Goal: Information Seeking & Learning: Learn about a topic

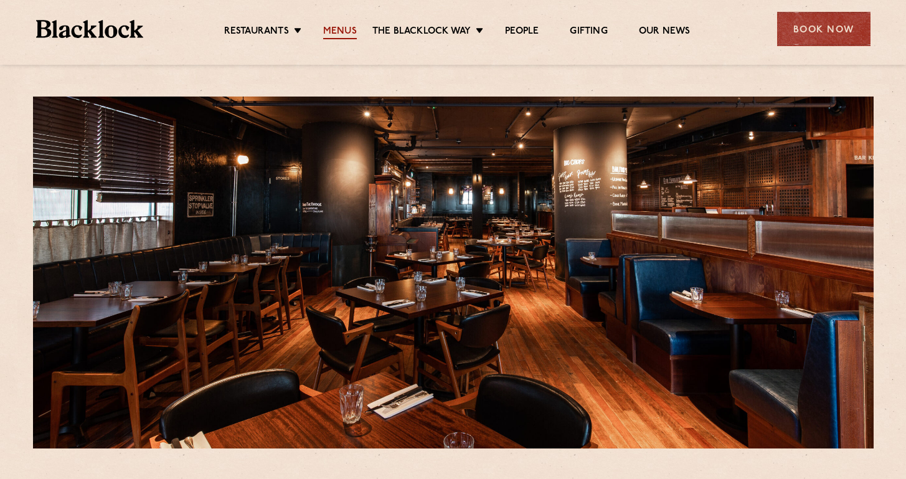
click at [342, 32] on link "Menus" at bounding box center [340, 33] width 34 height 14
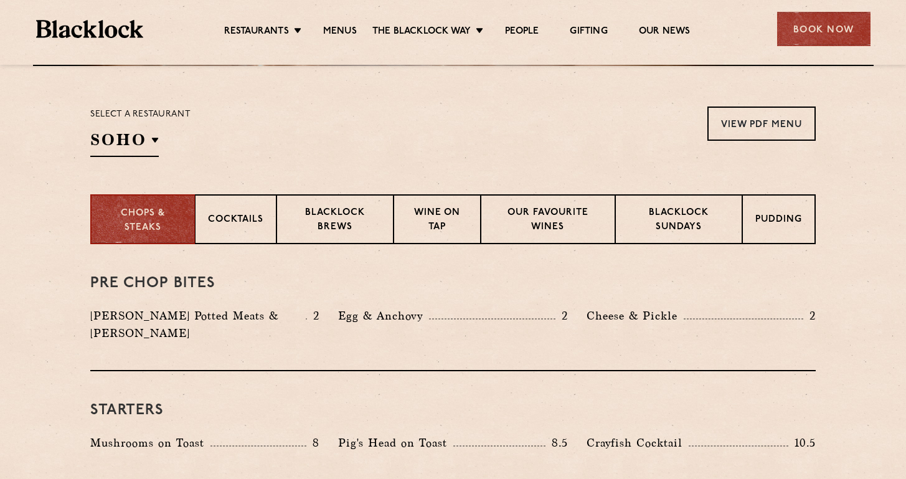
scroll to position [392, 0]
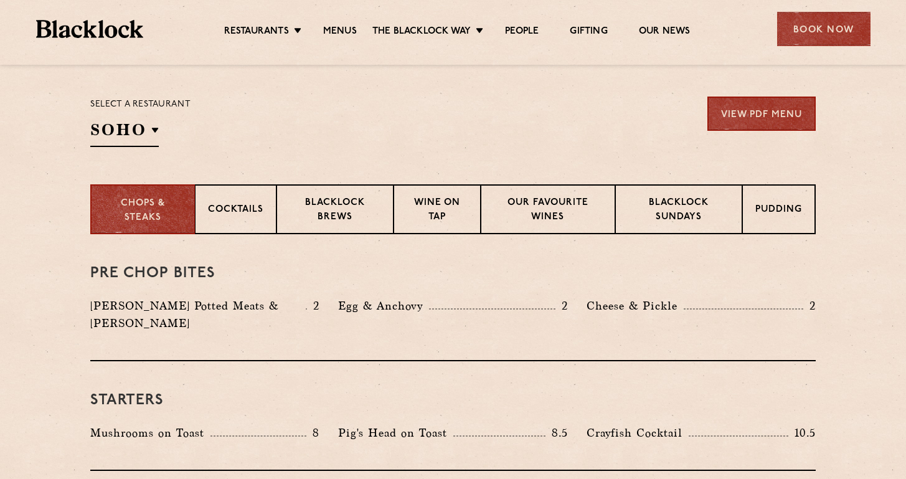
click at [732, 111] on link "View PDF Menu" at bounding box center [761, 114] width 108 height 34
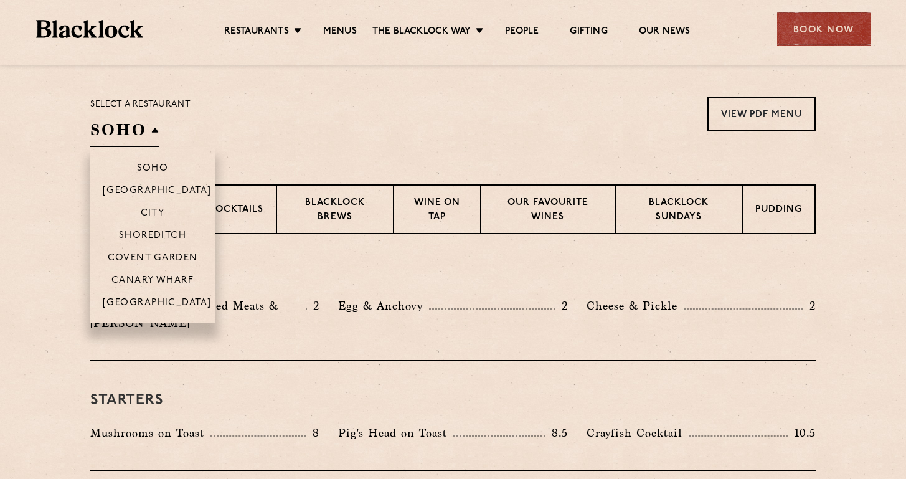
click at [146, 130] on h2 "SOHO" at bounding box center [124, 133] width 68 height 28
click at [167, 279] on p "Canary Wharf" at bounding box center [152, 281] width 82 height 12
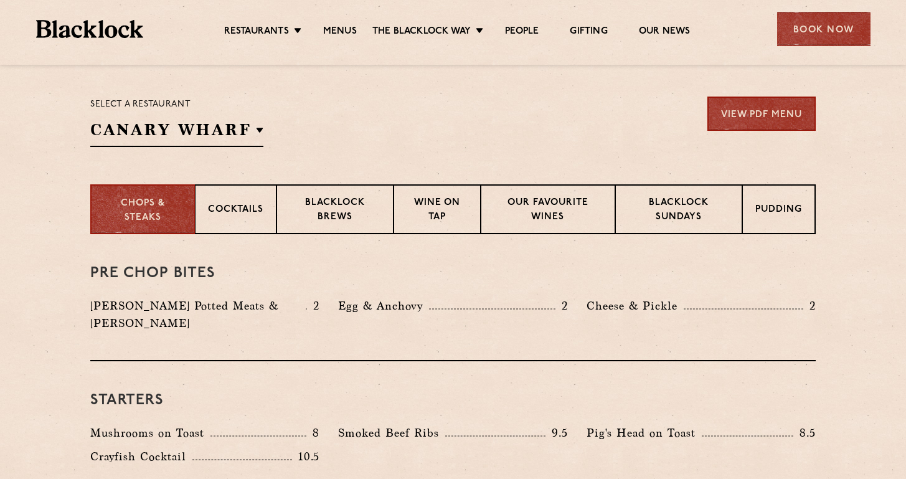
click at [765, 115] on link "View PDF Menu" at bounding box center [761, 114] width 108 height 34
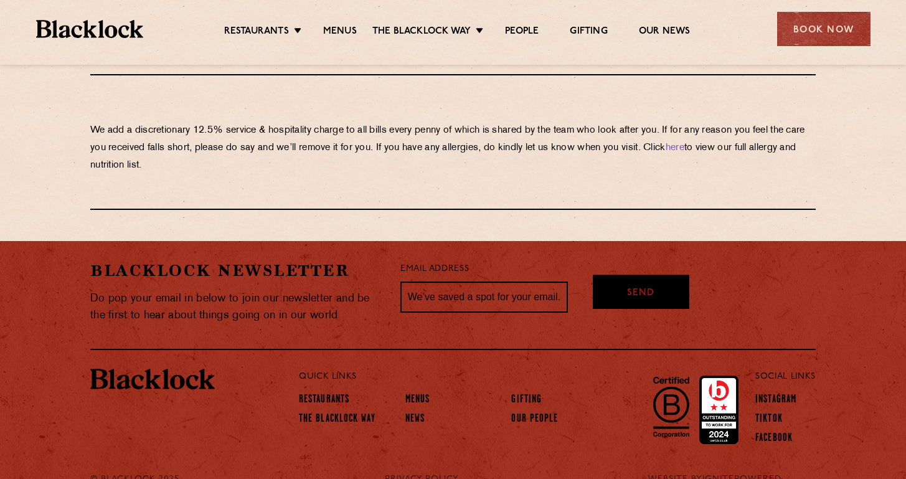
scroll to position [2232, 0]
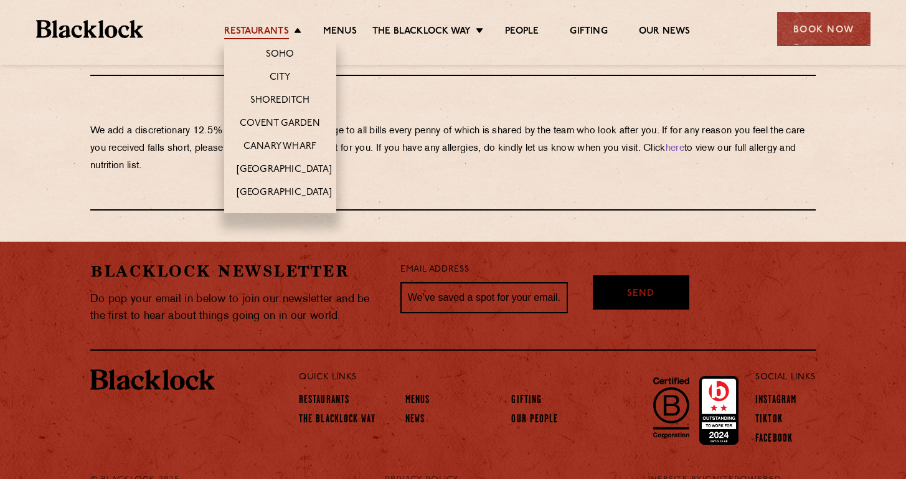
click at [275, 34] on link "Restaurants" at bounding box center [256, 33] width 65 height 14
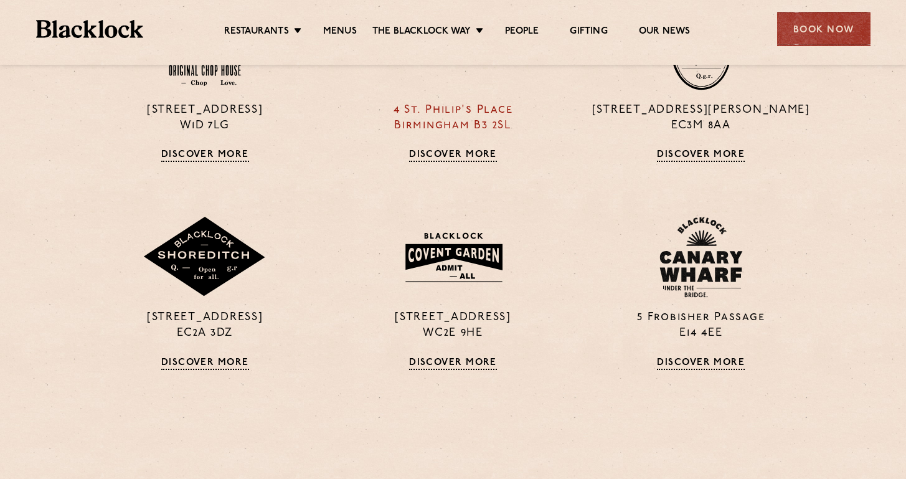
scroll to position [626, 0]
